Goal: Task Accomplishment & Management: Use online tool/utility

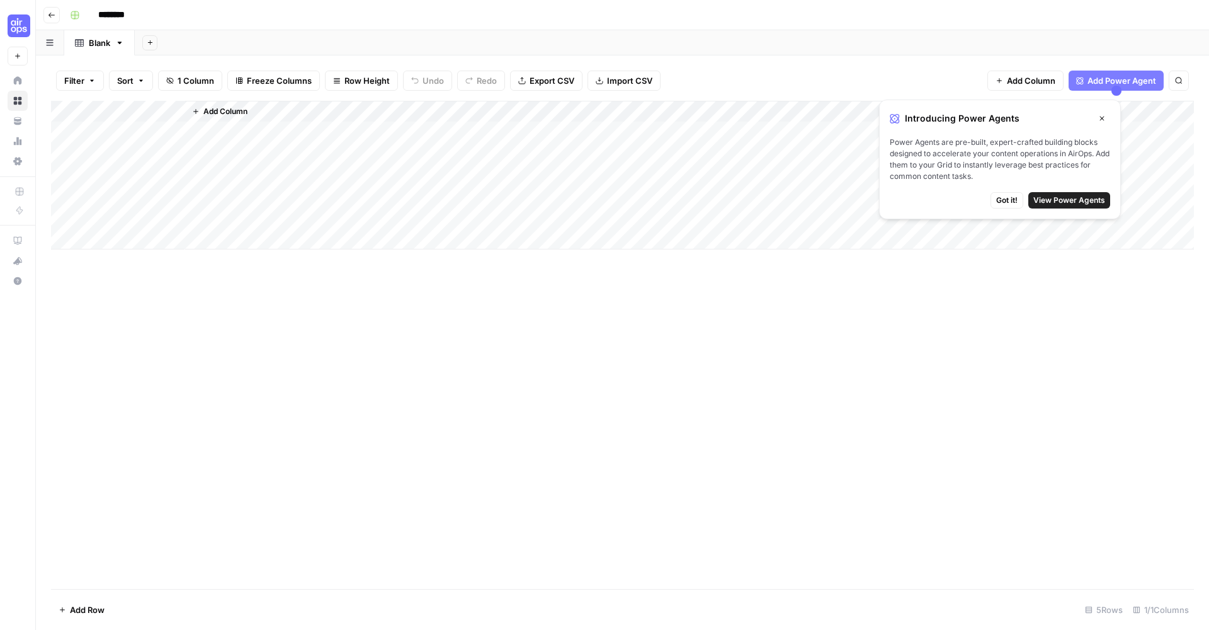
click at [407, 215] on div "Add Column" at bounding box center [689, 175] width 1009 height 149
click at [96, 132] on div "Add Column" at bounding box center [622, 175] width 1143 height 149
click at [99, 159] on div "Add Column" at bounding box center [622, 175] width 1143 height 149
click at [94, 110] on div "Add Column" at bounding box center [622, 175] width 1143 height 149
click at [111, 54] on link "Blank" at bounding box center [99, 42] width 71 height 25
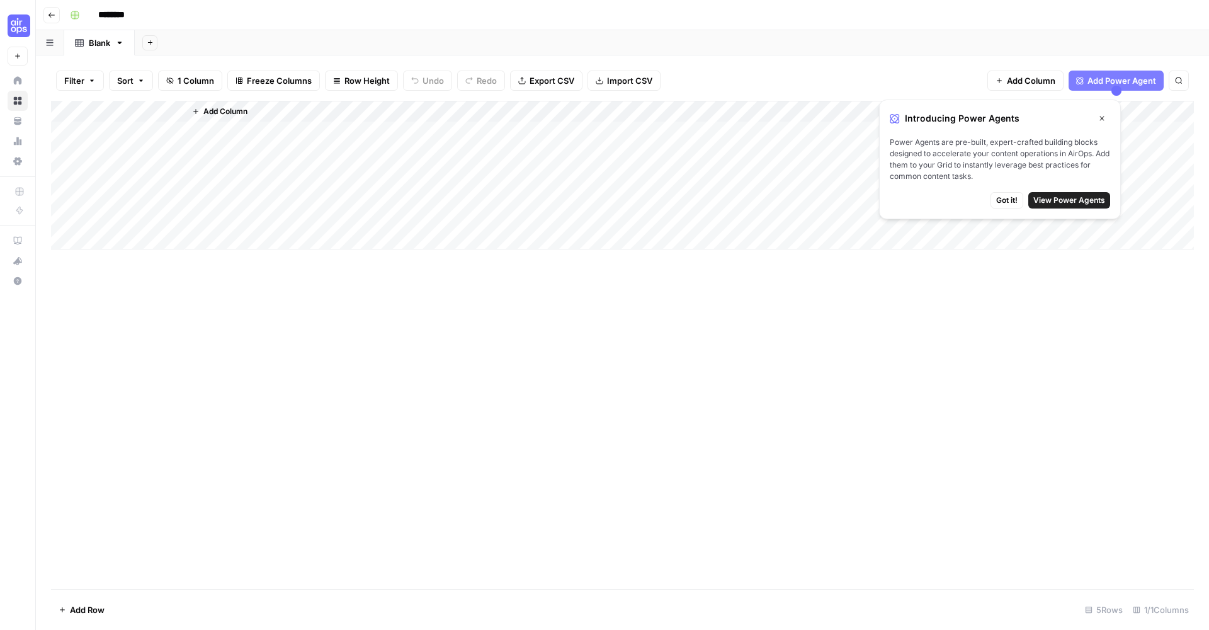
click at [1104, 115] on icon "button" at bounding box center [1102, 119] width 8 height 8
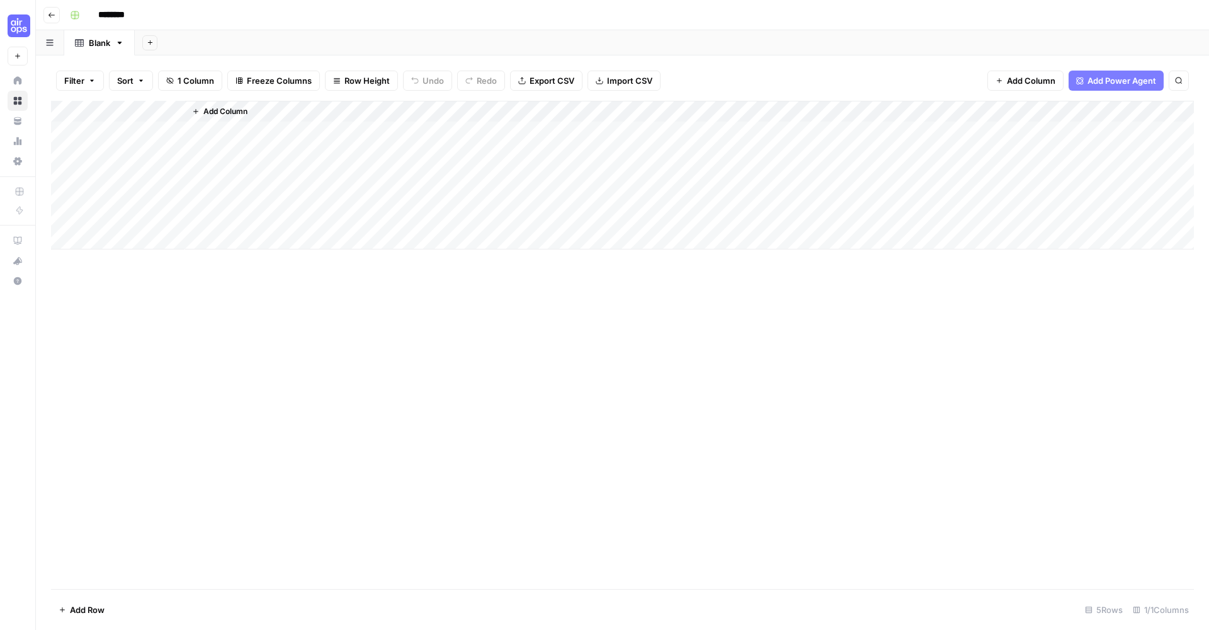
click at [169, 149] on div "Add Column" at bounding box center [622, 175] width 1143 height 149
click at [1016, 74] on span "Add Column" at bounding box center [1031, 80] width 48 height 13
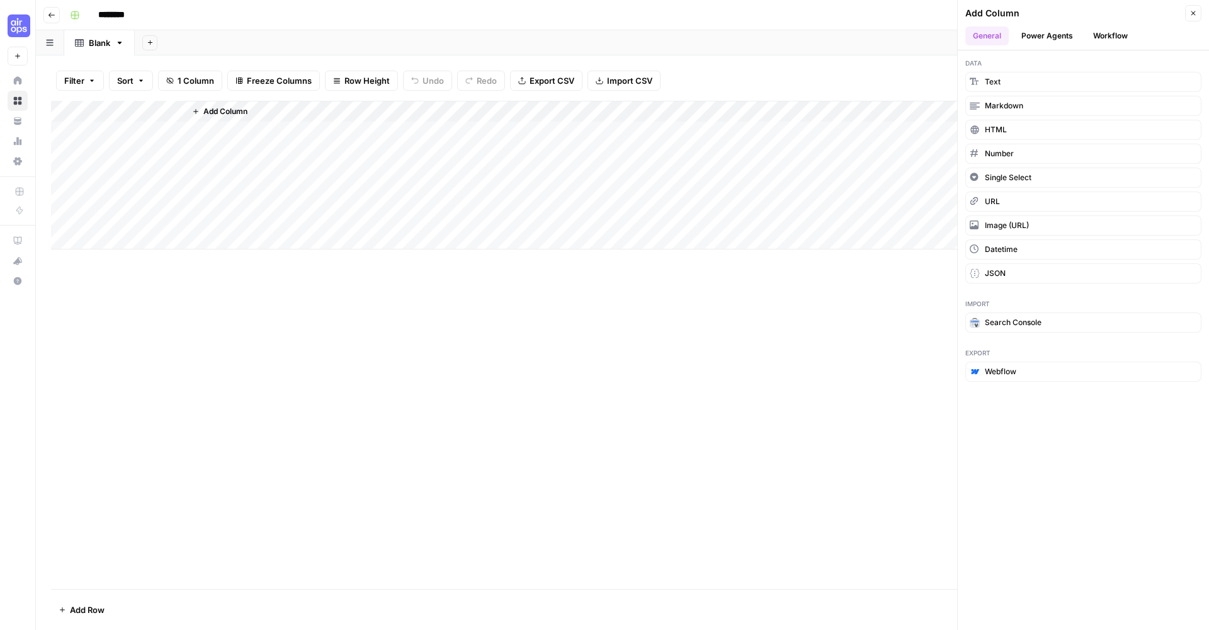
click at [494, 235] on div "Add Column" at bounding box center [689, 175] width 1009 height 149
click at [55, 13] on icon "button" at bounding box center [52, 15] width 8 height 8
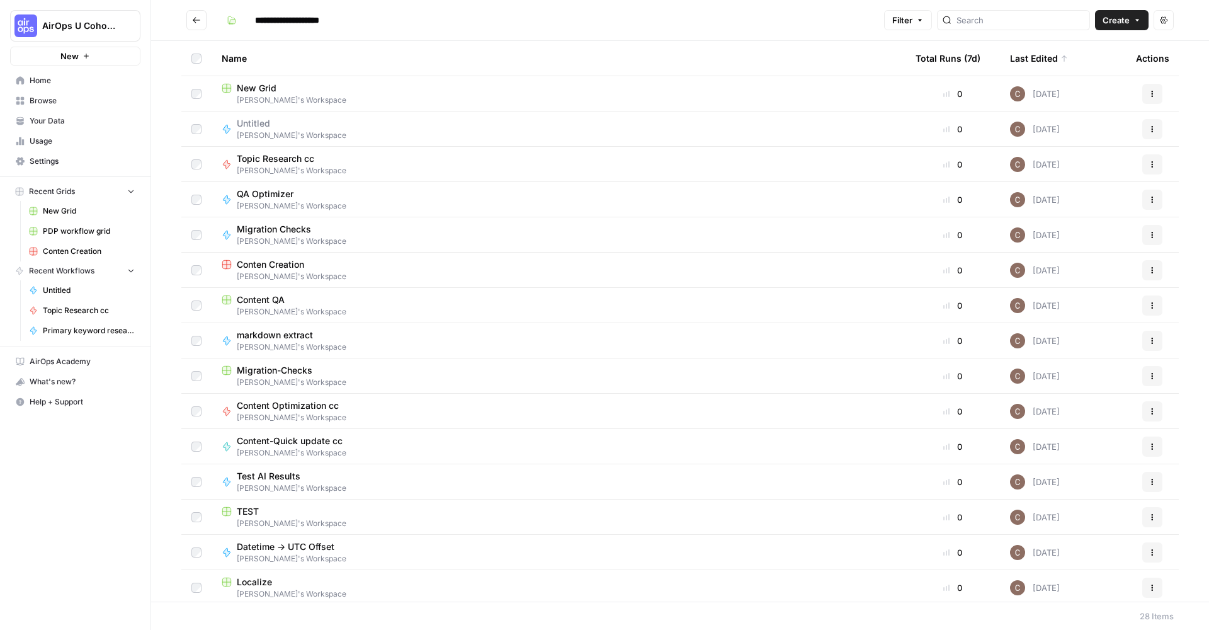
click at [1165, 95] on div "Actions" at bounding box center [1152, 94] width 33 height 20
click at [1160, 95] on button "Actions" at bounding box center [1153, 94] width 20 height 20
click at [1121, 197] on span "Delete" at bounding box center [1096, 197] width 101 height 13
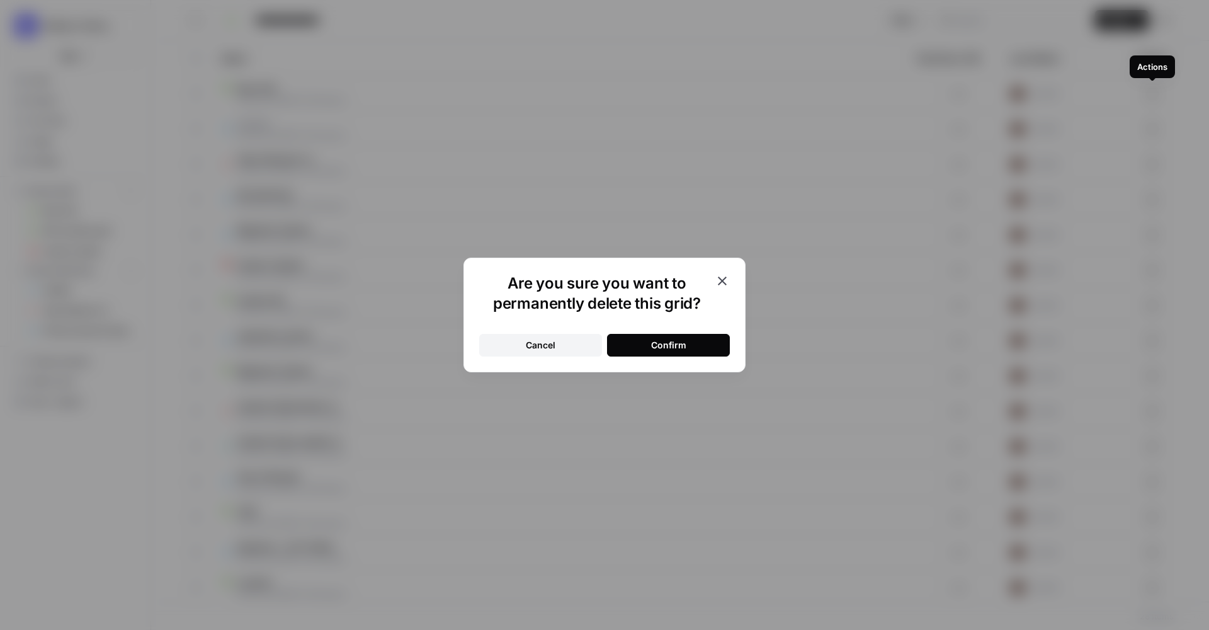
click at [697, 352] on button "Confirm" at bounding box center [668, 345] width 123 height 23
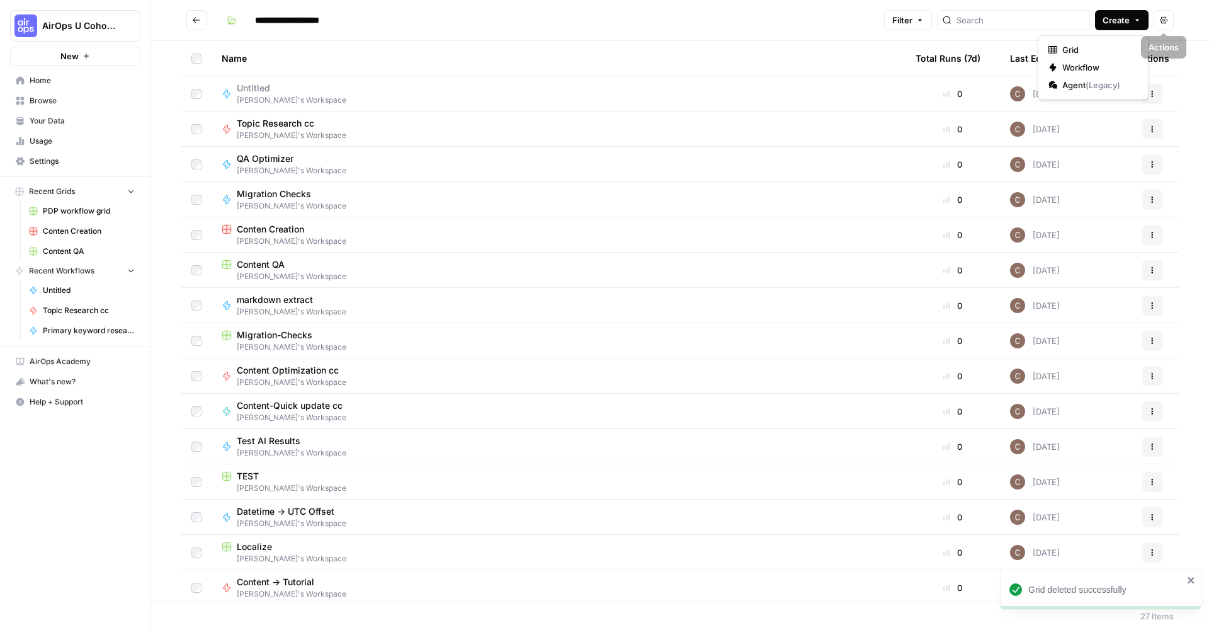
click at [1129, 23] on span "Create" at bounding box center [1116, 20] width 27 height 13
click at [1105, 46] on span "Grid" at bounding box center [1098, 49] width 71 height 13
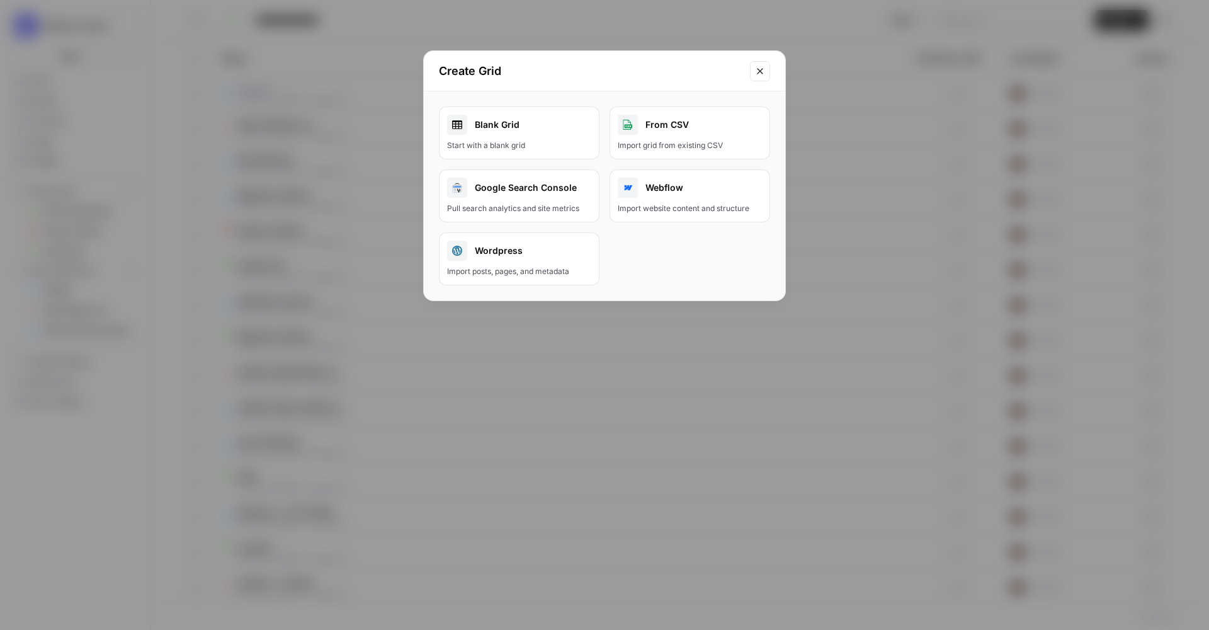
click at [547, 132] on div "Blank Grid" at bounding box center [519, 125] width 144 height 20
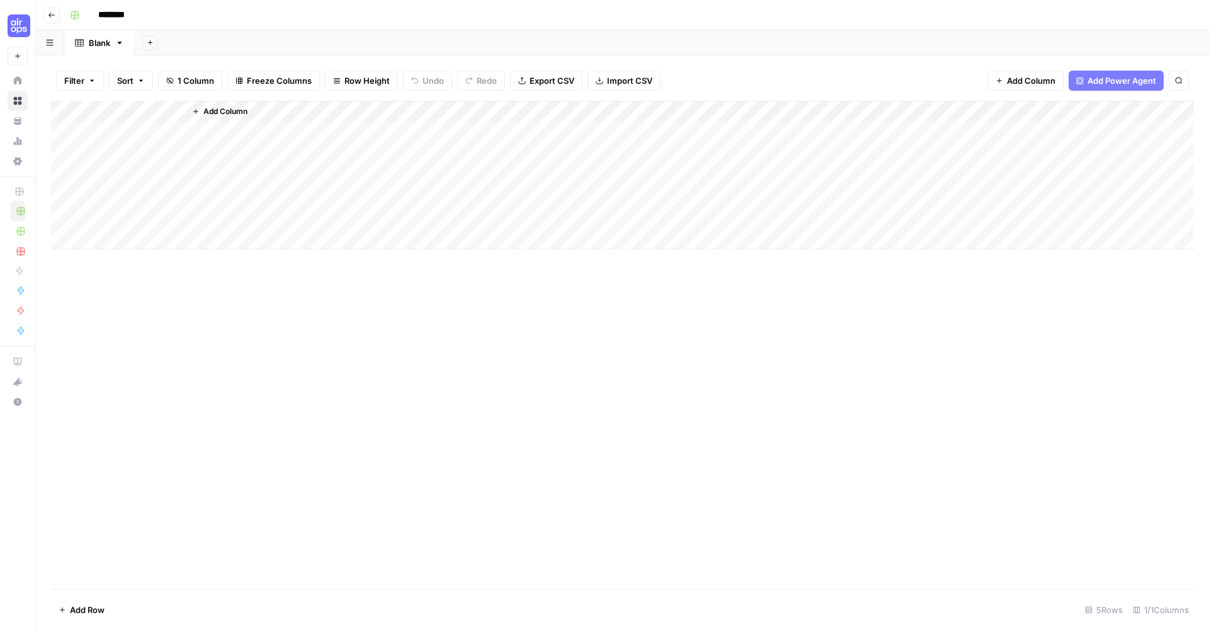
drag, startPoint x: 144, startPoint y: 132, endPoint x: 156, endPoint y: 128, distance: 12.4
click at [145, 131] on div "Add Column" at bounding box center [622, 175] width 1143 height 149
click at [178, 128] on div "Add Column" at bounding box center [622, 175] width 1143 height 149
click at [178, 128] on textarea at bounding box center [172, 131] width 202 height 18
type textarea "**********"
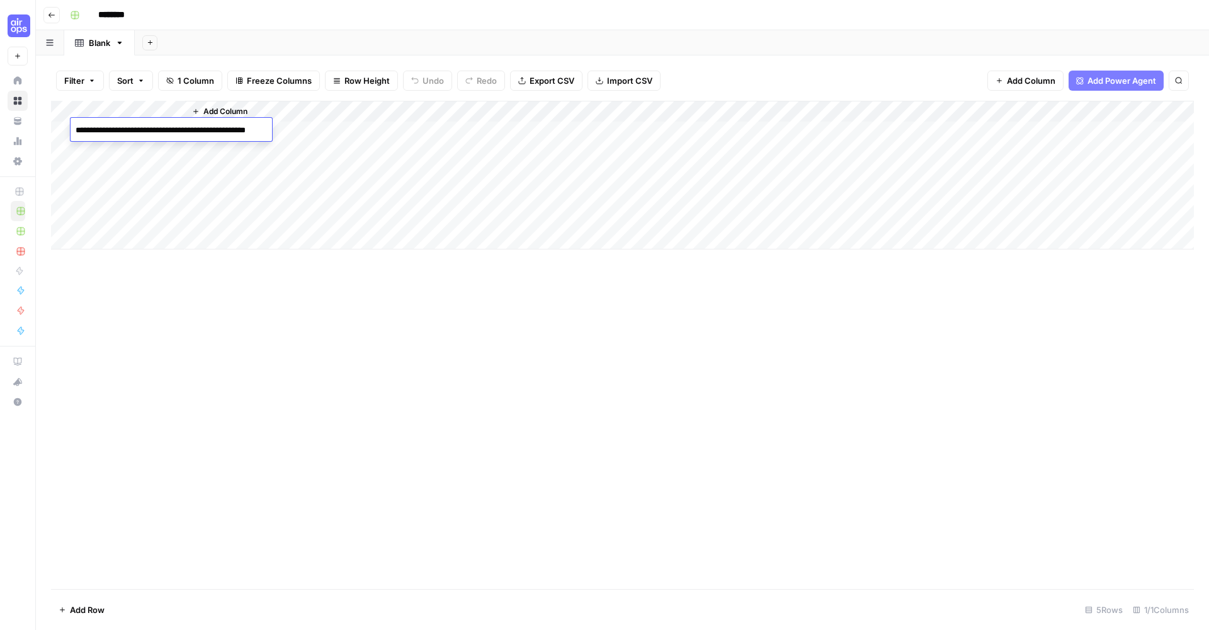
scroll to position [964, 0]
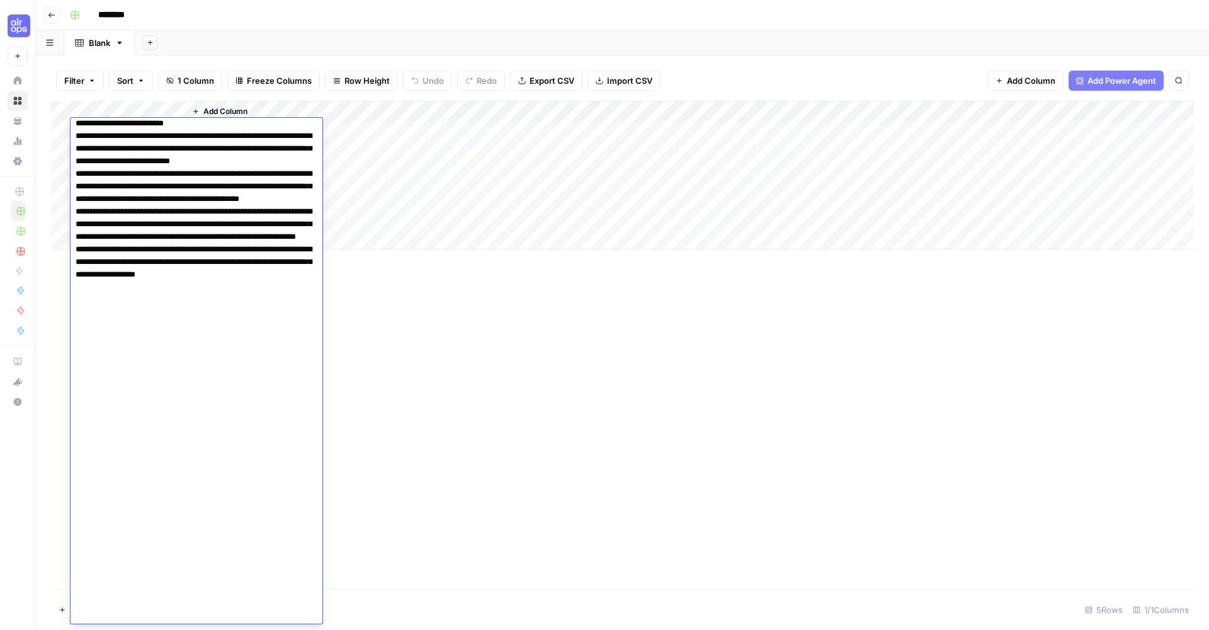
click at [386, 162] on div "Add Column" at bounding box center [689, 175] width 1009 height 149
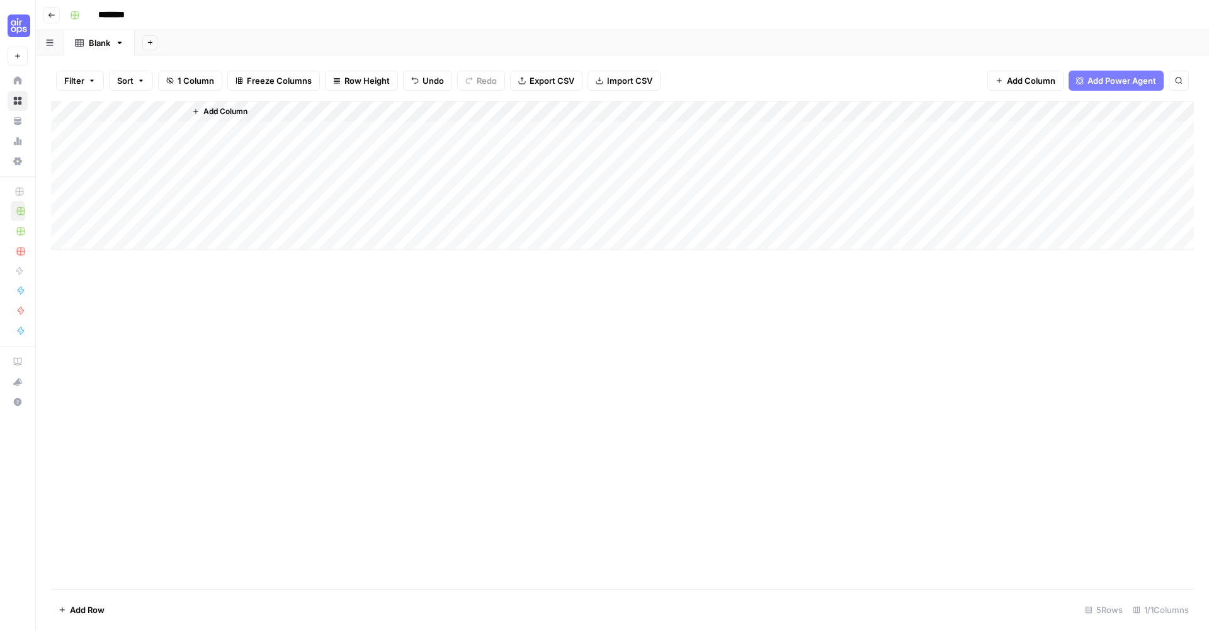
click at [168, 134] on div "Add Column" at bounding box center [622, 175] width 1143 height 149
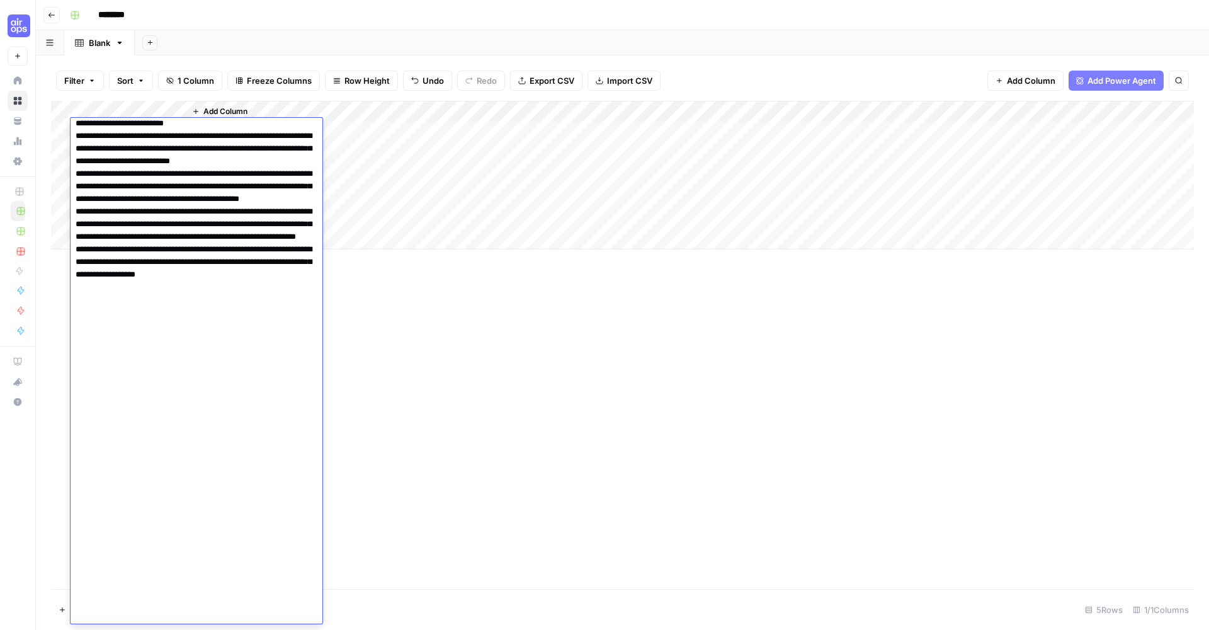
click at [365, 122] on div "Add Column" at bounding box center [689, 175] width 1009 height 149
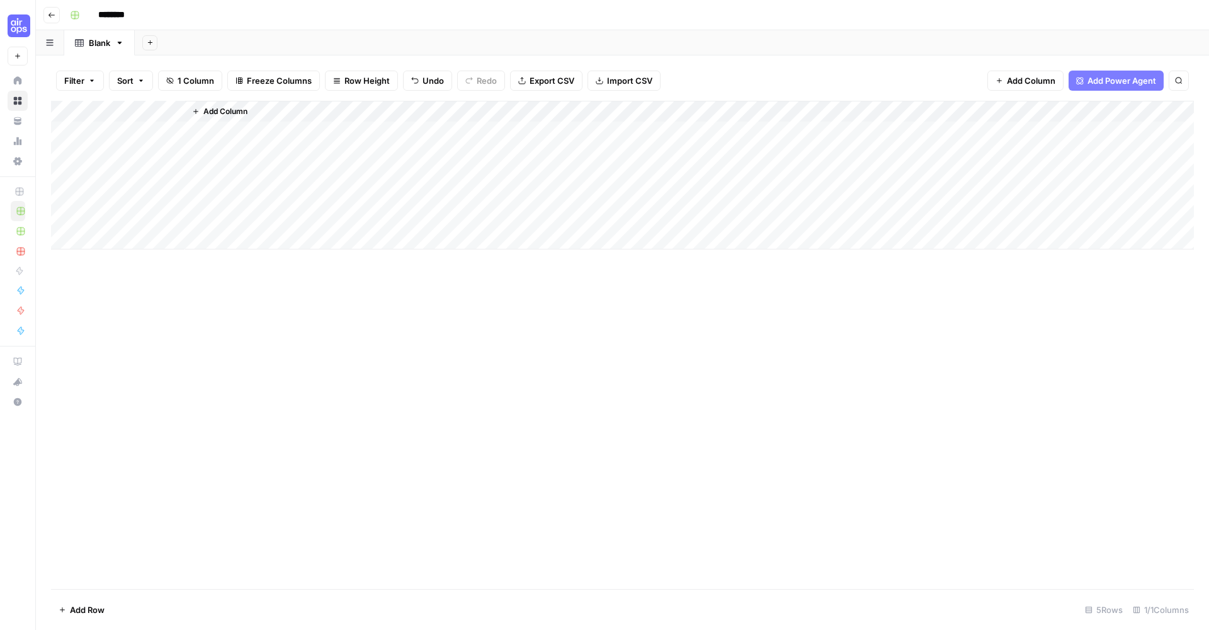
click at [60, 127] on div "Add Column" at bounding box center [622, 175] width 1143 height 149
click at [79, 615] on span "Delete 1 Row" at bounding box center [84, 609] width 50 height 13
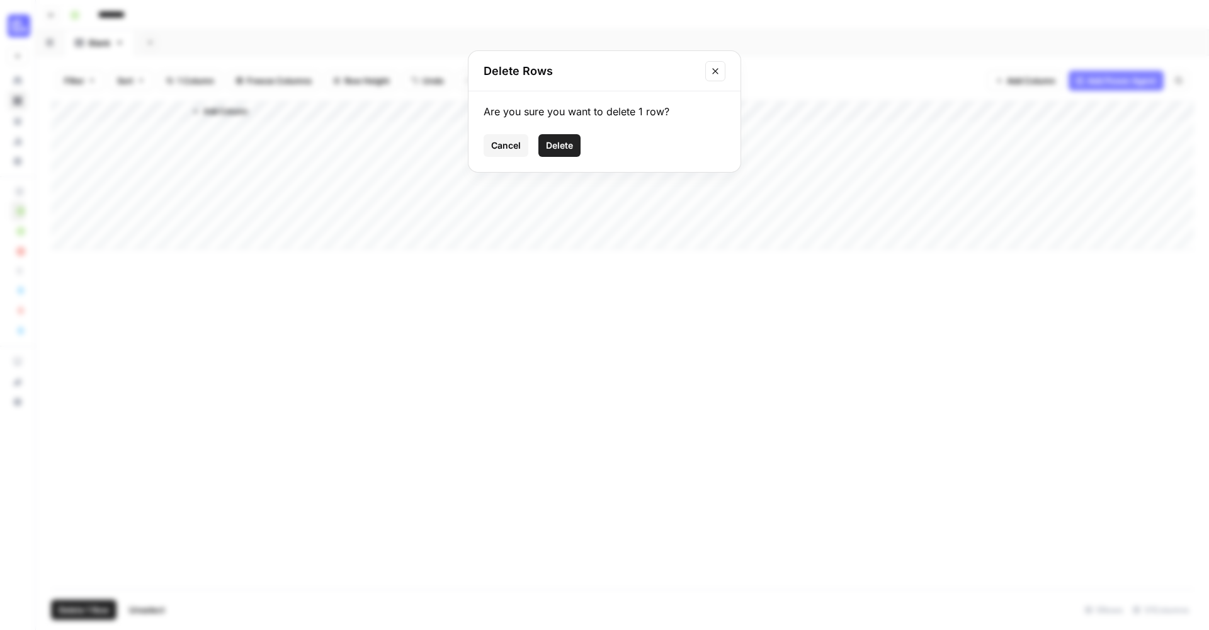
click at [556, 142] on span "Delete" at bounding box center [559, 145] width 27 height 13
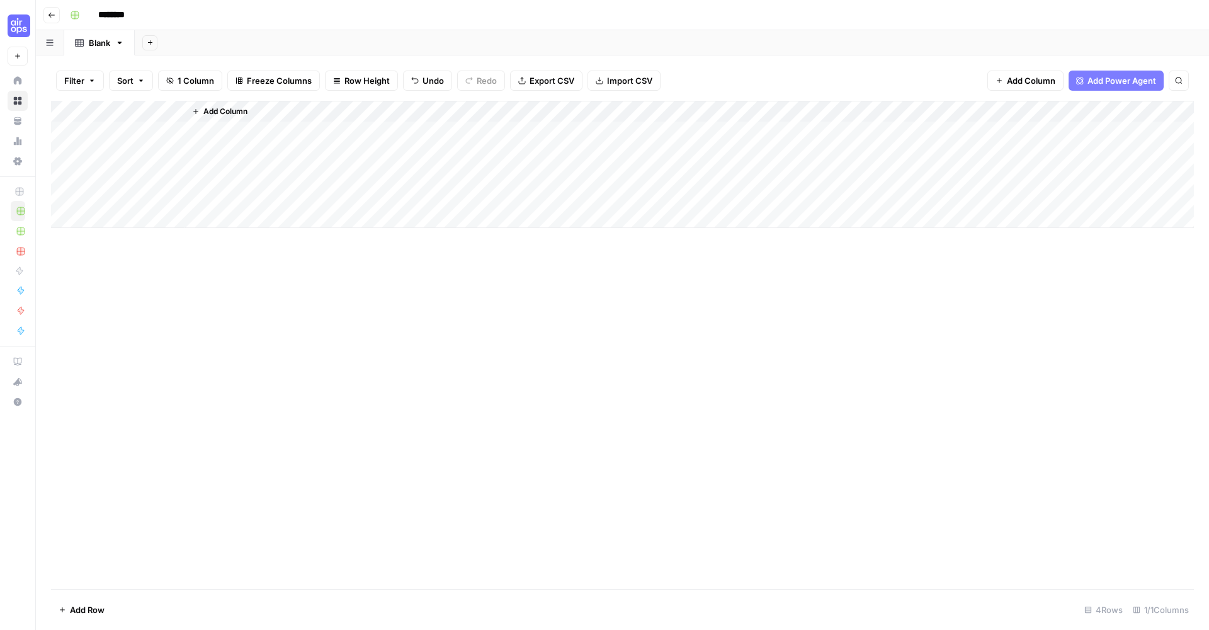
click at [1031, 75] on span "Add Column" at bounding box center [1031, 80] width 48 height 13
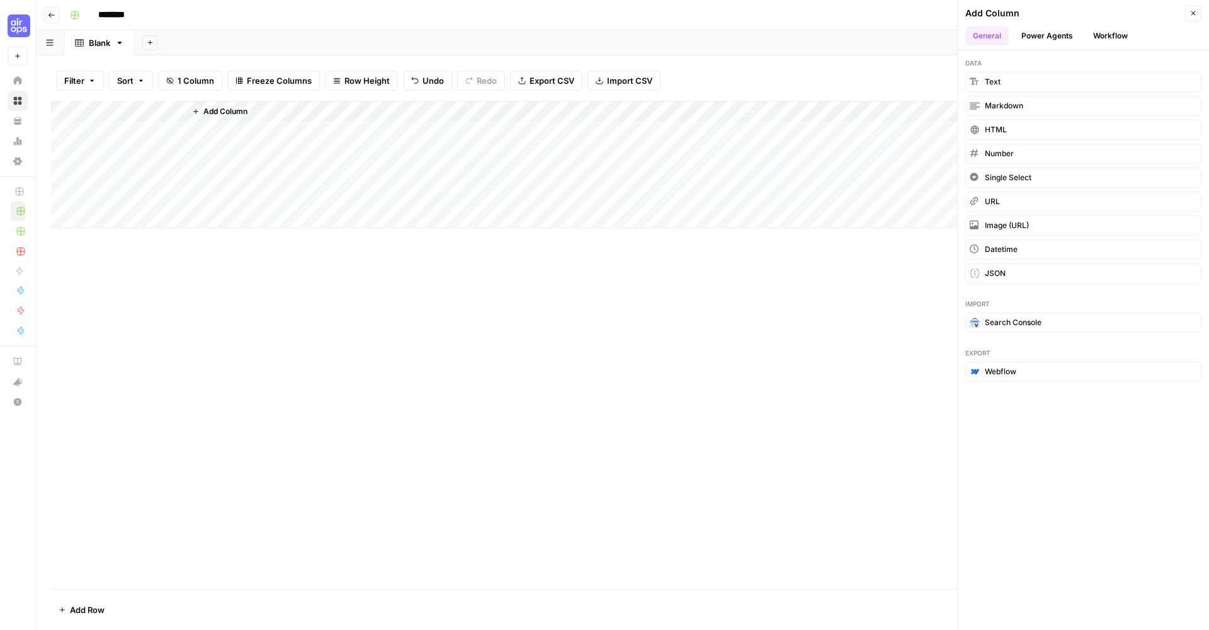
click at [422, 273] on div "Add Column" at bounding box center [622, 345] width 1143 height 488
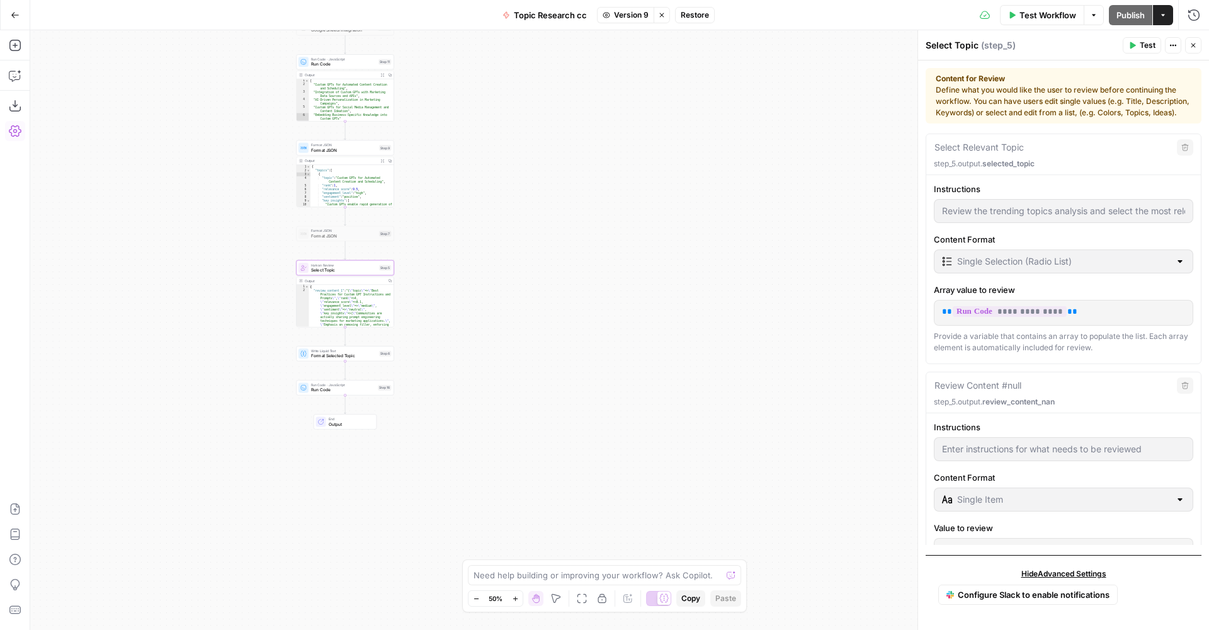
scroll to position [203, 0]
